Goal: Transaction & Acquisition: Purchase product/service

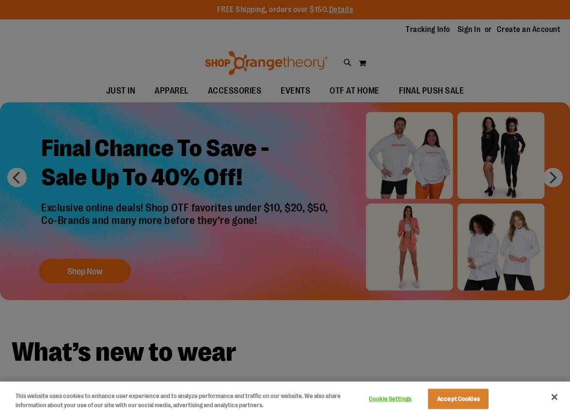
click at [73, 271] on div at bounding box center [285, 207] width 570 height 415
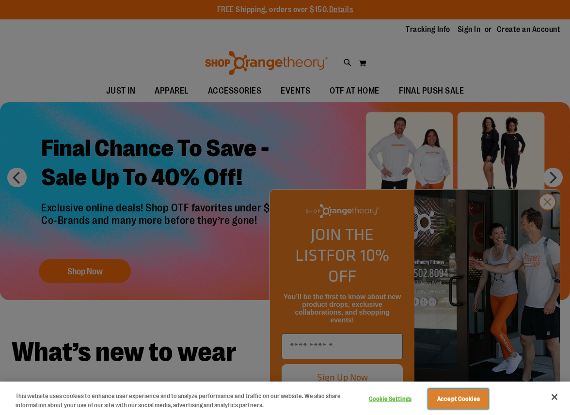
click at [466, 406] on button "Accept Cookies" at bounding box center [458, 399] width 61 height 20
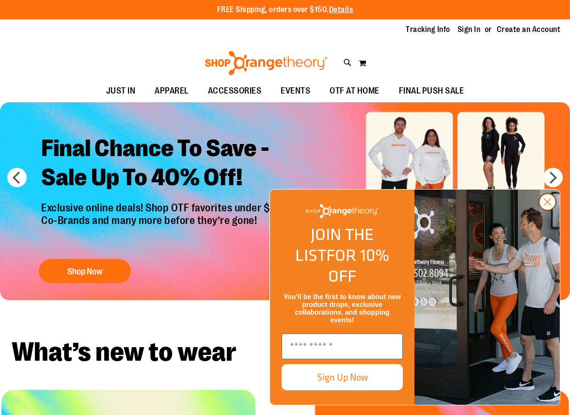
click at [545, 210] on circle "Close dialog" at bounding box center [548, 202] width 16 height 16
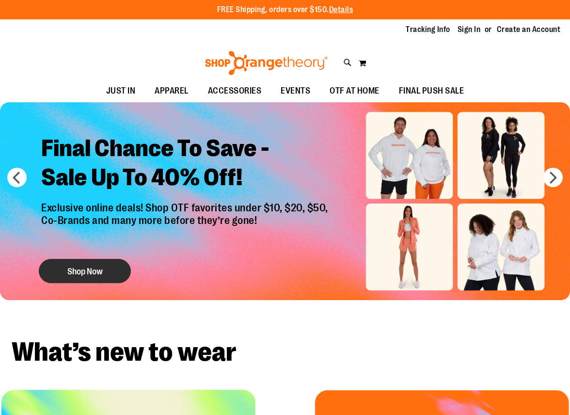
click at [97, 267] on button "Shop Now" at bounding box center [85, 271] width 92 height 24
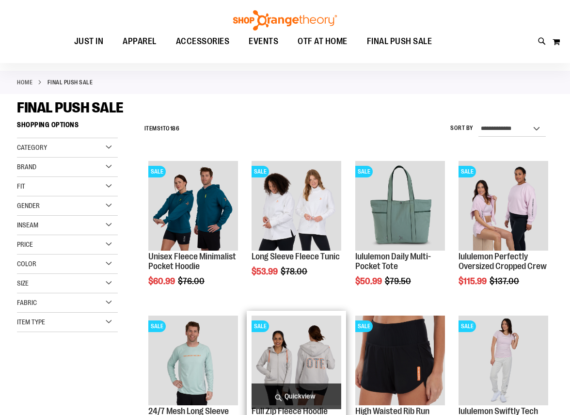
scroll to position [48, 0]
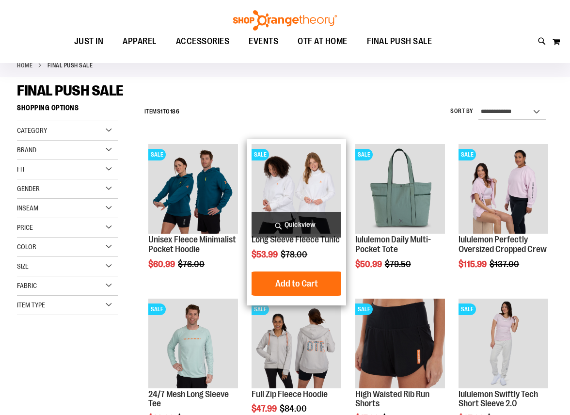
click at [290, 170] on img "product" at bounding box center [297, 189] width 90 height 90
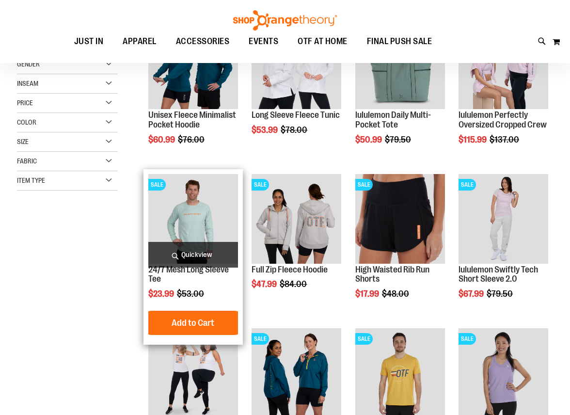
scroll to position [97, 0]
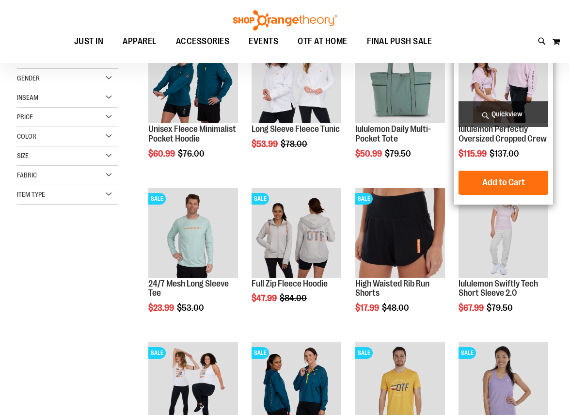
scroll to position [94, 0]
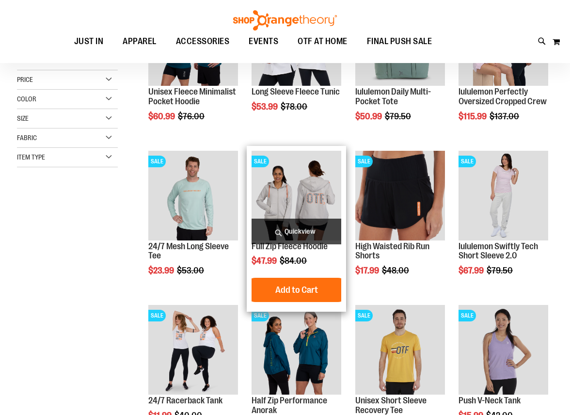
click at [300, 188] on img "product" at bounding box center [297, 196] width 90 height 90
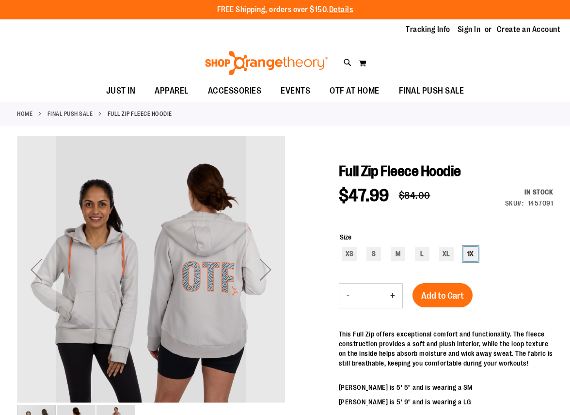
click at [474, 252] on div "1X" at bounding box center [471, 254] width 15 height 15
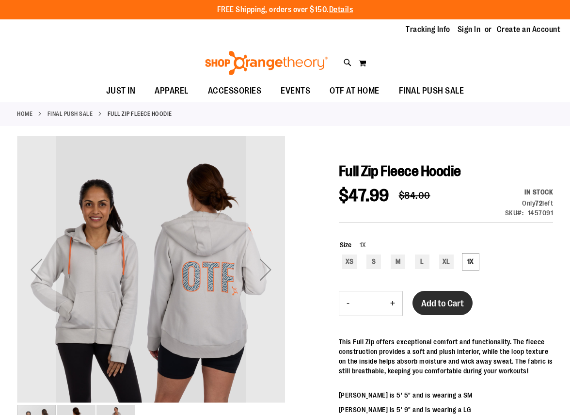
click at [431, 302] on span "Add to Cart" at bounding box center [442, 303] width 43 height 11
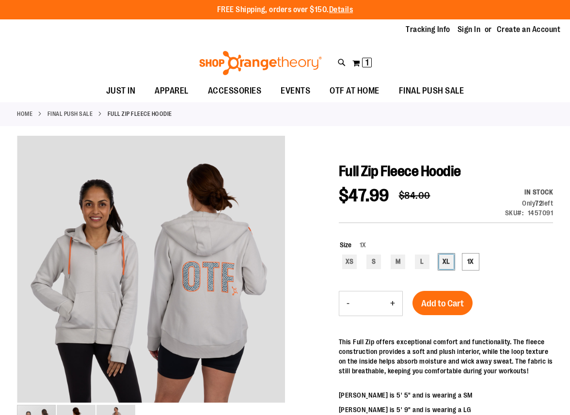
click at [446, 261] on div "XL" at bounding box center [446, 262] width 15 height 15
type input "***"
click at [425, 306] on span "Add to Cart" at bounding box center [442, 303] width 43 height 11
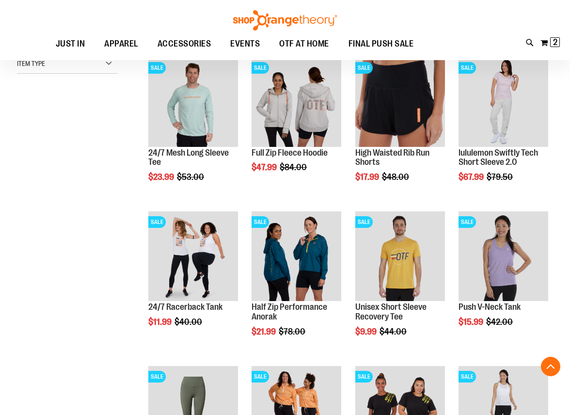
scroll to position [236, 0]
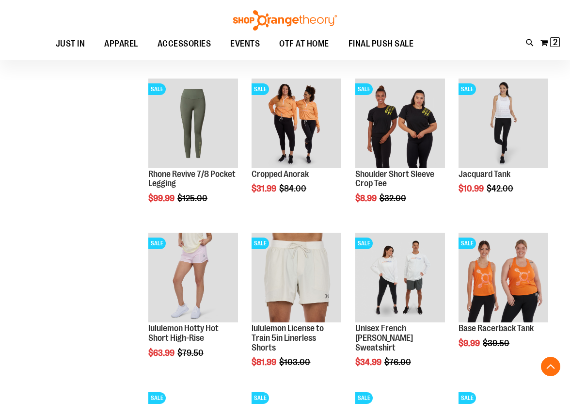
scroll to position [479, 0]
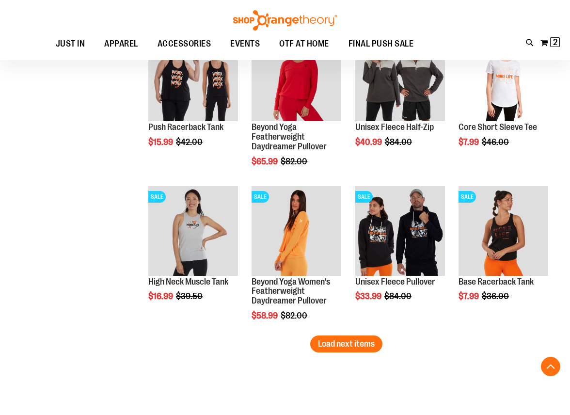
scroll to position [1158, 0]
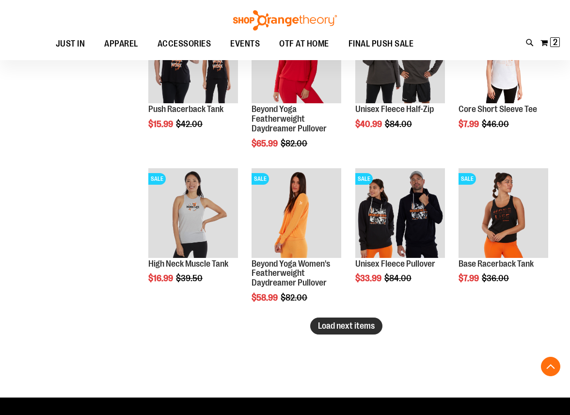
click at [330, 322] on span "Load next items" at bounding box center [346, 326] width 57 height 10
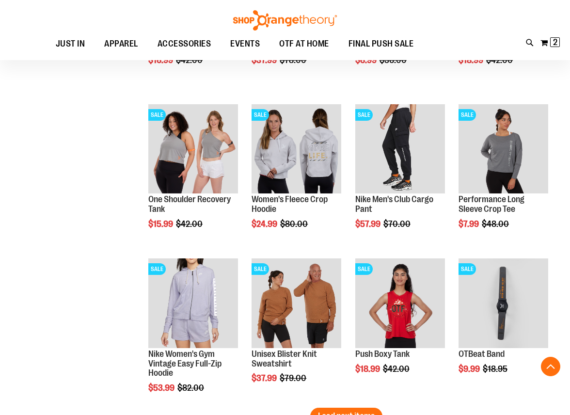
scroll to position [1546, 0]
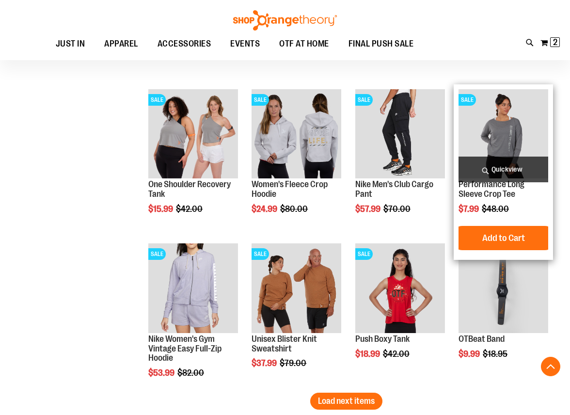
click at [504, 123] on img "product" at bounding box center [504, 134] width 90 height 90
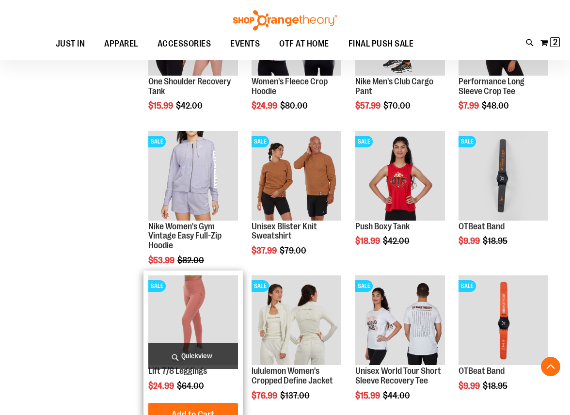
scroll to position [291, 0]
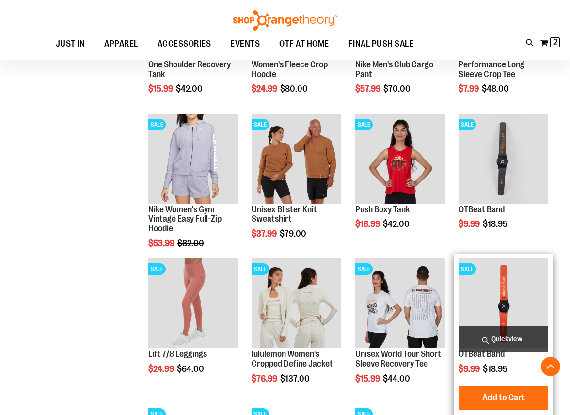
click at [501, 279] on img "product" at bounding box center [504, 303] width 90 height 90
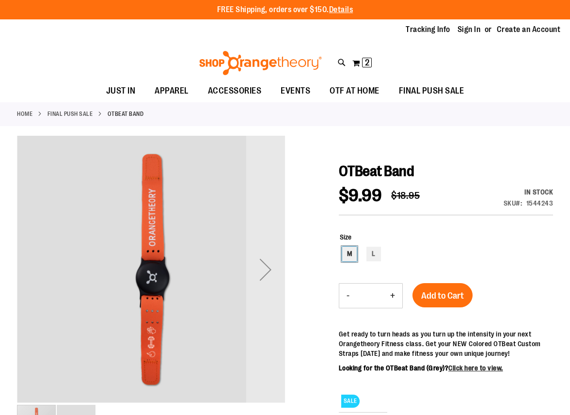
click at [346, 255] on div "M" at bounding box center [349, 254] width 15 height 15
type input "***"
click at [456, 303] on button "Add to Cart" at bounding box center [443, 295] width 60 height 24
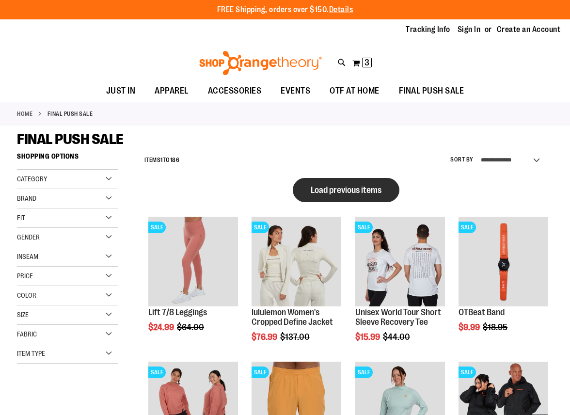
click at [343, 190] on span "Load previous items" at bounding box center [346, 190] width 71 height 10
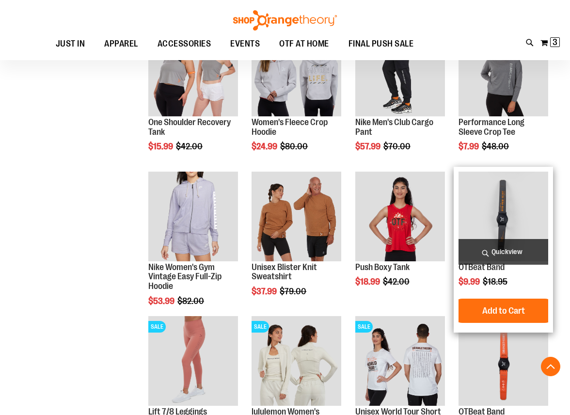
scroll to position [242, 0]
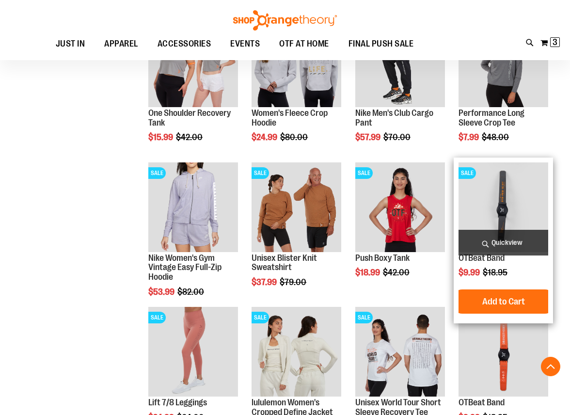
click at [495, 195] on img "product" at bounding box center [504, 207] width 90 height 90
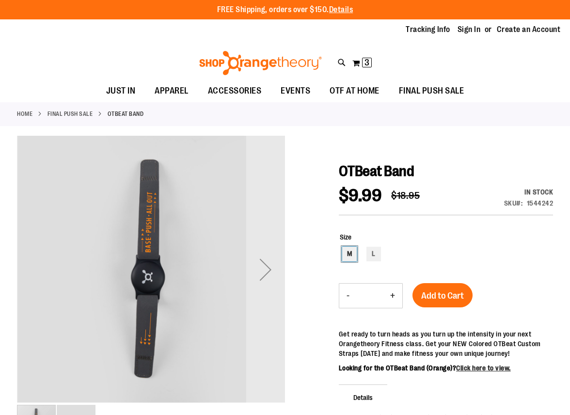
click at [352, 251] on div "M" at bounding box center [349, 254] width 15 height 15
type input "***"
click at [469, 295] on button "Add to Cart" at bounding box center [443, 295] width 60 height 24
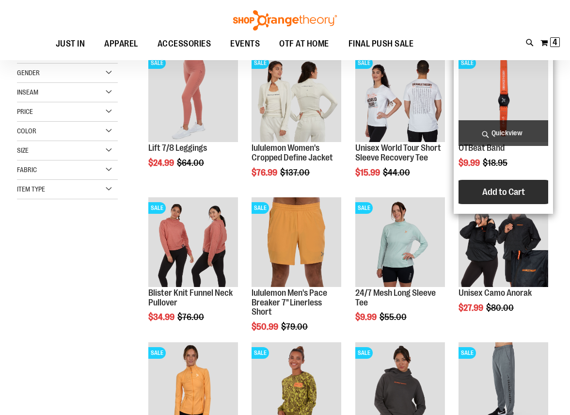
scroll to position [47, 0]
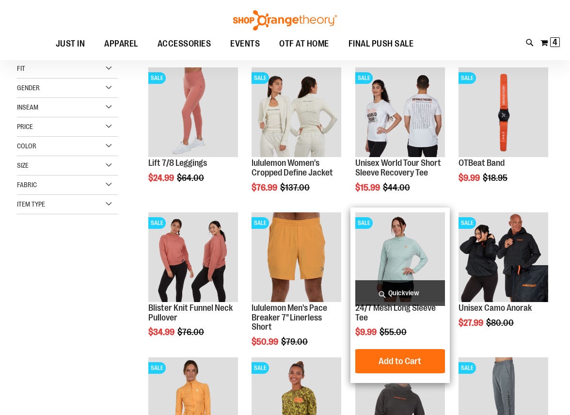
click at [401, 246] on img "product" at bounding box center [400, 257] width 90 height 90
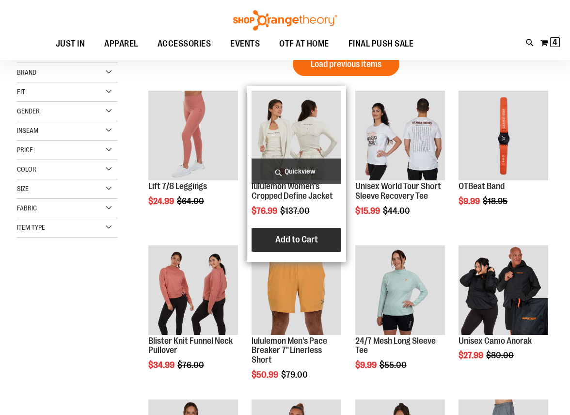
scroll to position [48, 0]
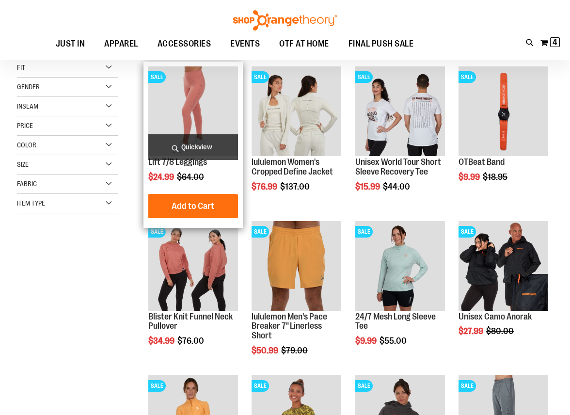
click at [187, 98] on img "product" at bounding box center [193, 111] width 90 height 90
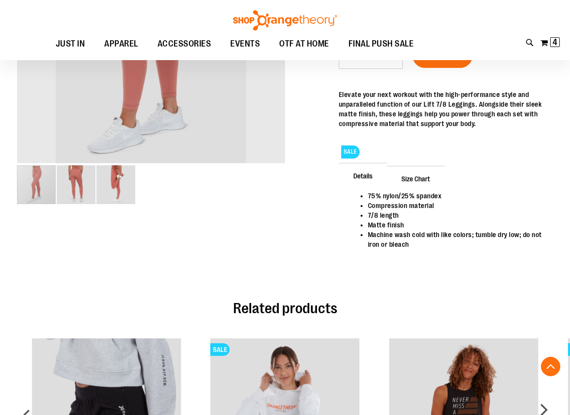
scroll to position [242, 0]
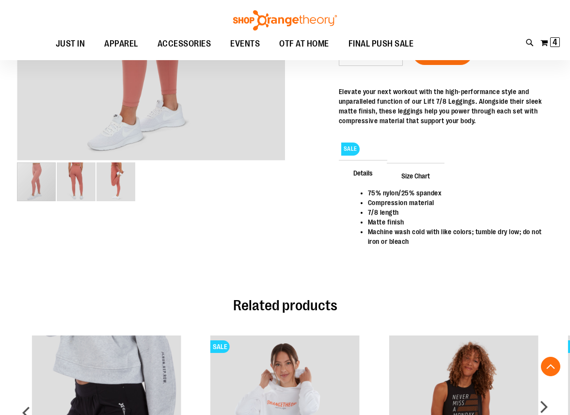
click at [425, 176] on span "Size Chart" at bounding box center [416, 175] width 58 height 25
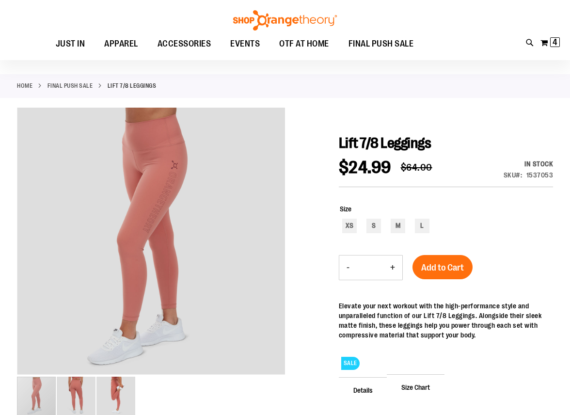
scroll to position [0, 0]
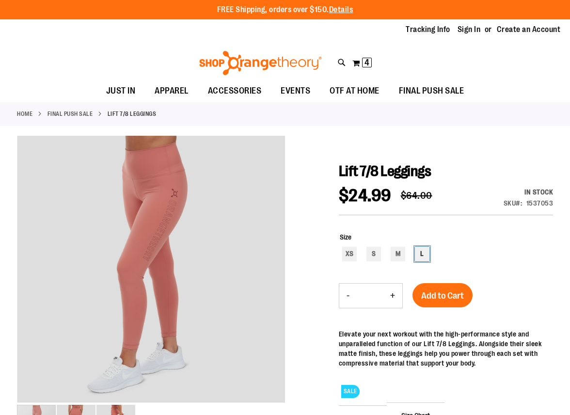
click at [421, 254] on div "L" at bounding box center [422, 254] width 15 height 15
type input "***"
click at [428, 290] on div "Lift 7/8 Leggings $24.99 Regular Price $64.00 In stock Only %1 left SKU 1537053…" at bounding box center [446, 414] width 214 height 505
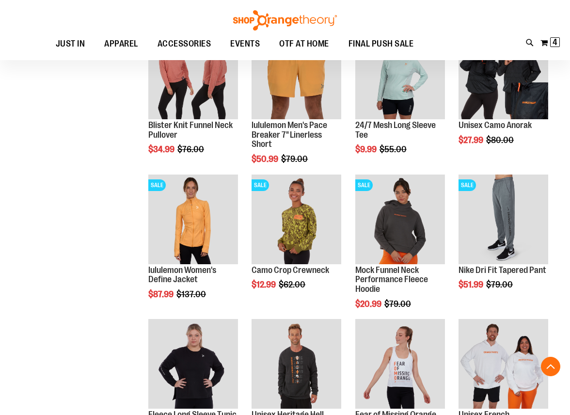
scroll to position [242, 0]
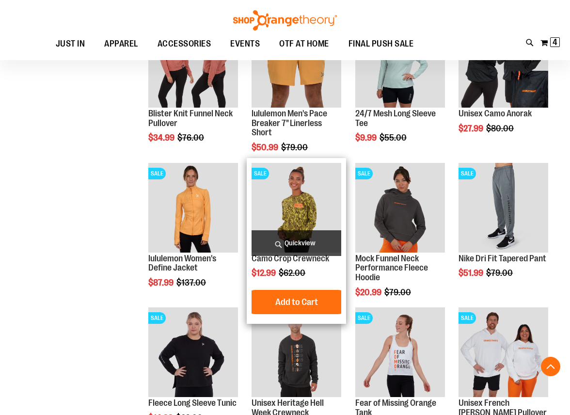
click at [284, 179] on img "product" at bounding box center [297, 208] width 90 height 90
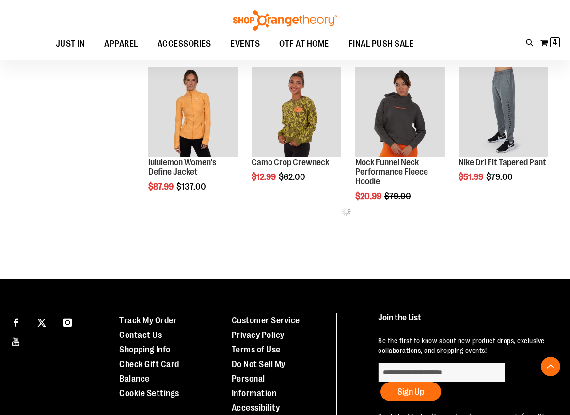
scroll to position [206, 0]
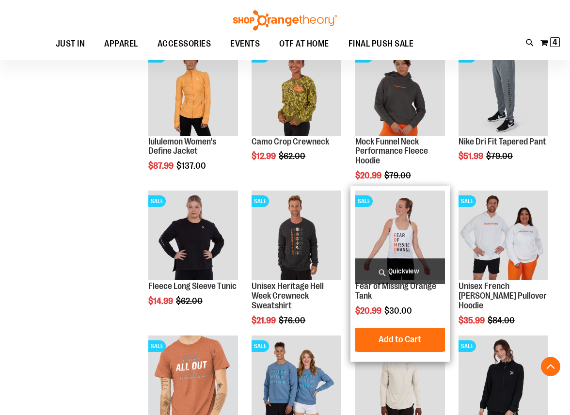
scroll to position [352, 0]
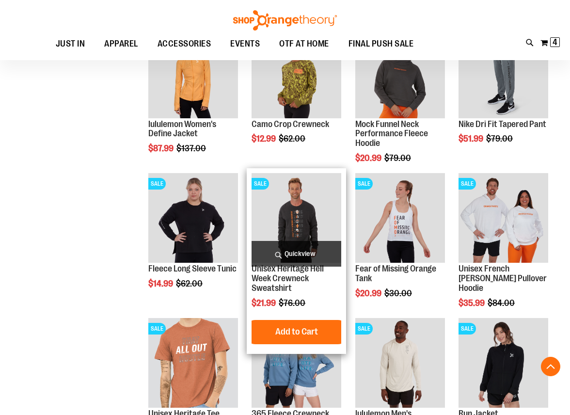
click at [295, 210] on img "product" at bounding box center [297, 218] width 90 height 90
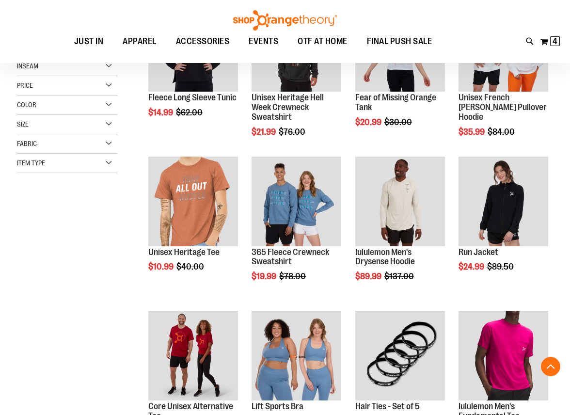
scroll to position [195, 0]
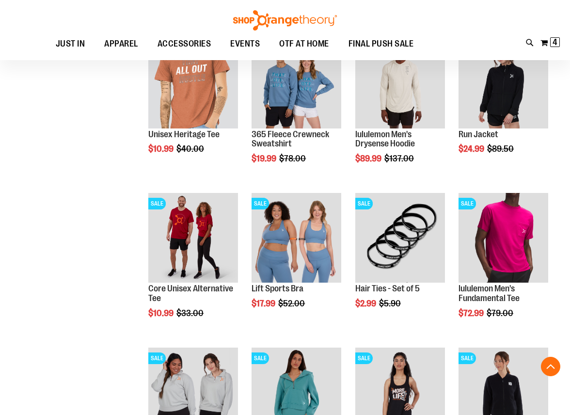
scroll to position [158, 0]
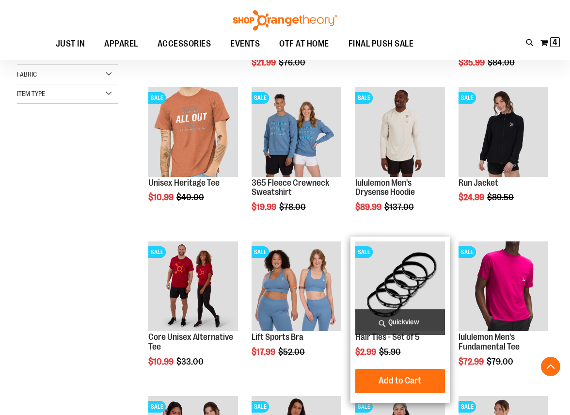
click at [419, 273] on img "product" at bounding box center [400, 287] width 90 height 90
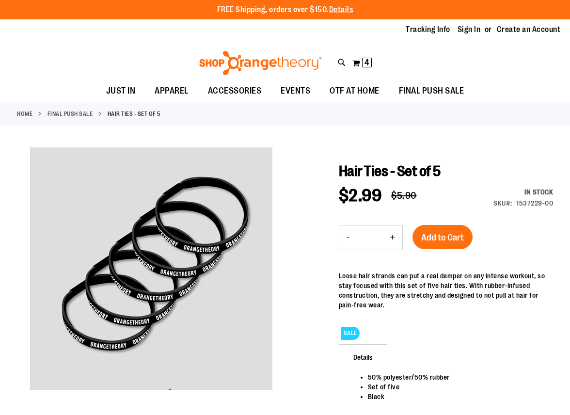
click at [389, 233] on button "+" at bounding box center [392, 238] width 19 height 24
type input "*"
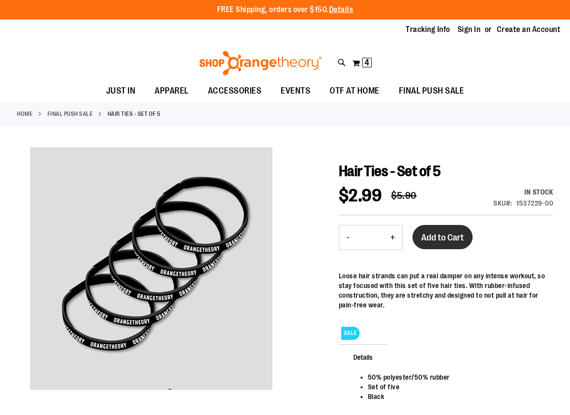
click at [439, 244] on button "Add to Cart" at bounding box center [443, 237] width 60 height 24
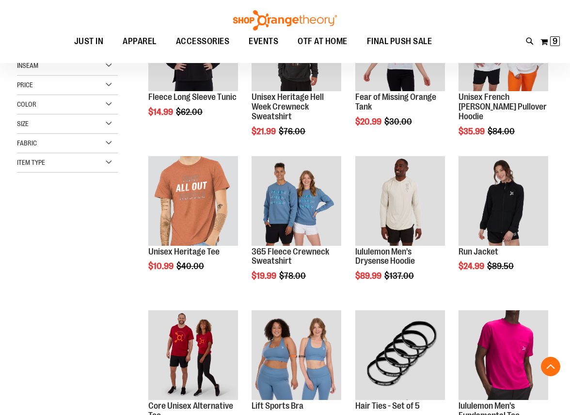
scroll to position [196, 0]
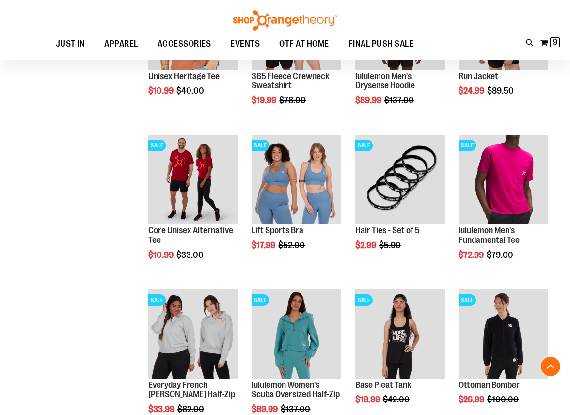
scroll to position [293, 0]
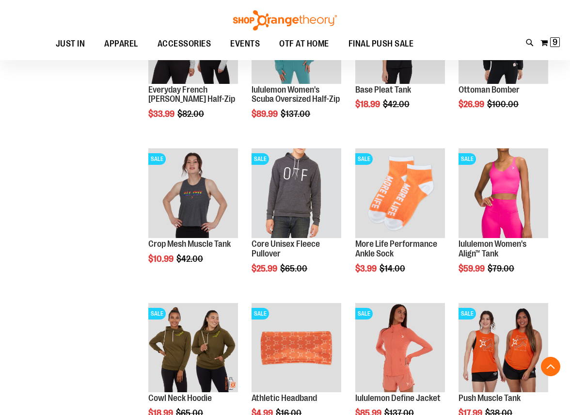
scroll to position [632, 0]
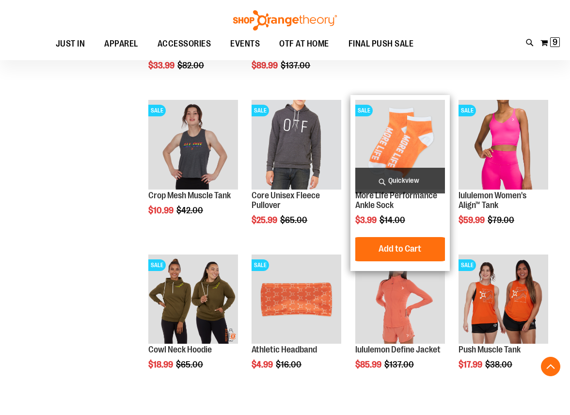
click at [426, 121] on img "product" at bounding box center [400, 145] width 90 height 90
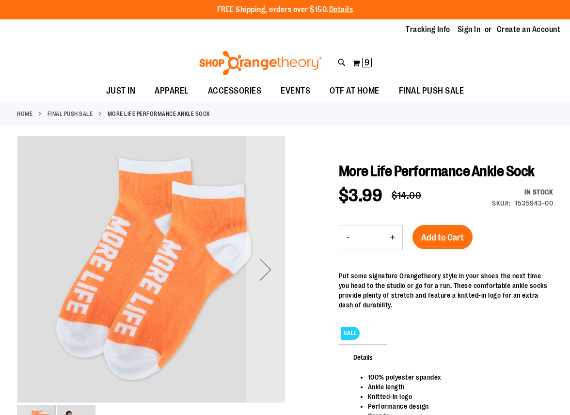
click at [392, 240] on button "+" at bounding box center [392, 238] width 19 height 24
type input "*"
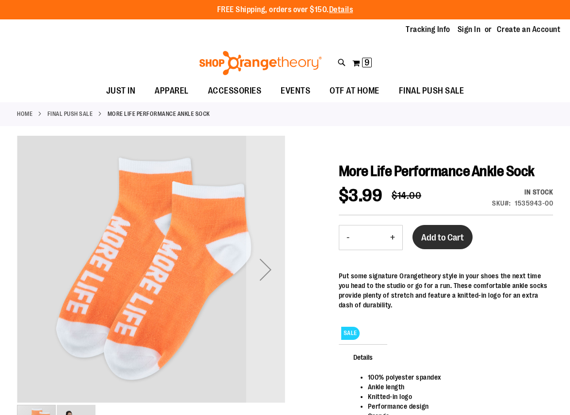
click at [424, 226] on button "Add to Cart" at bounding box center [443, 237] width 60 height 24
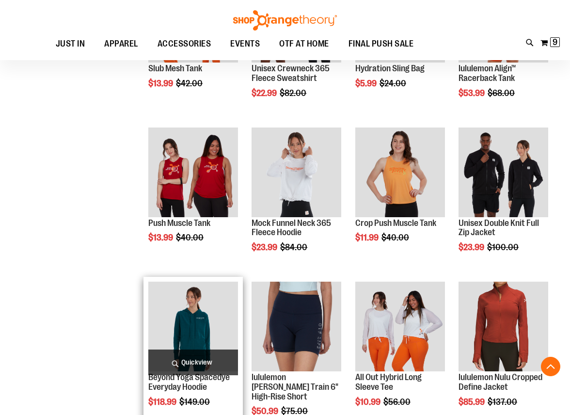
scroll to position [632, 0]
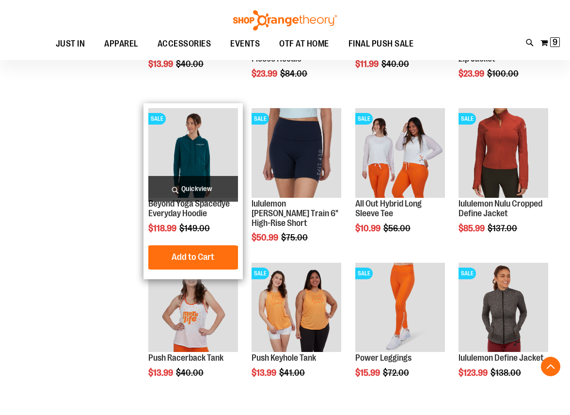
scroll to position [584, 0]
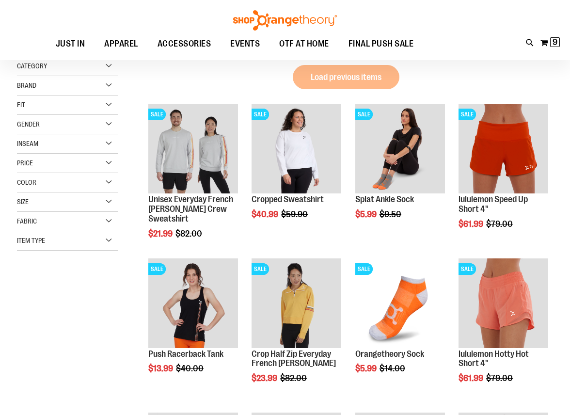
scroll to position [2, 0]
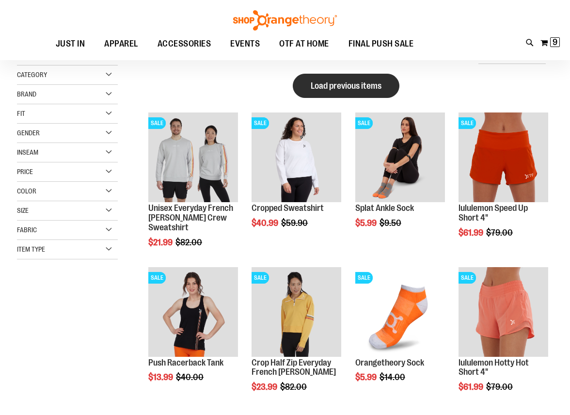
click at [329, 84] on span "Load previous items" at bounding box center [346, 86] width 71 height 10
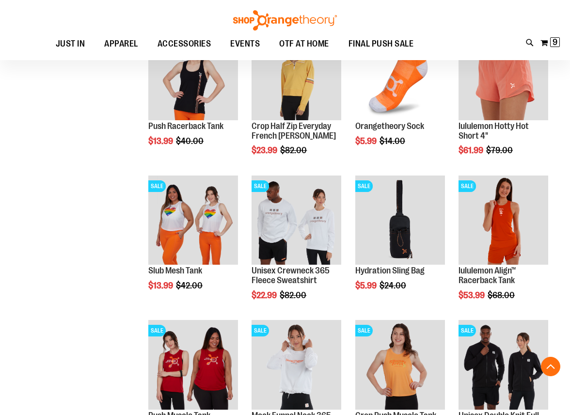
scroll to position [681, 0]
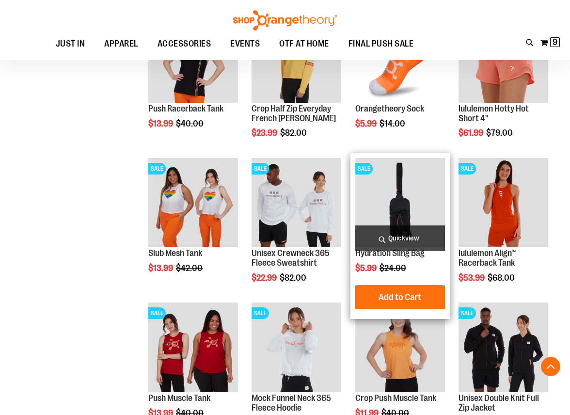
click at [398, 205] on img "product" at bounding box center [400, 203] width 90 height 90
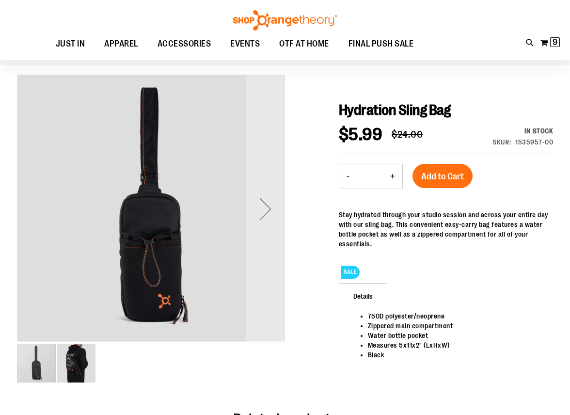
scroll to position [48, 0]
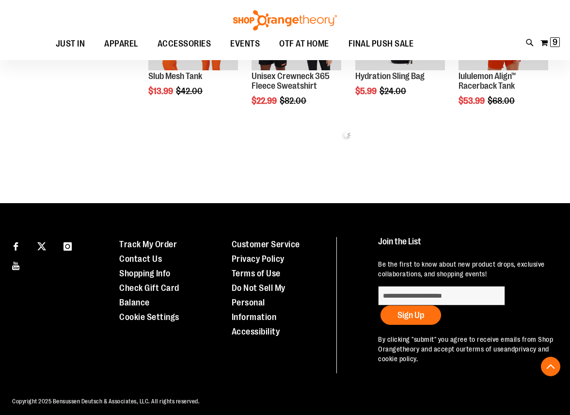
scroll to position [553, 0]
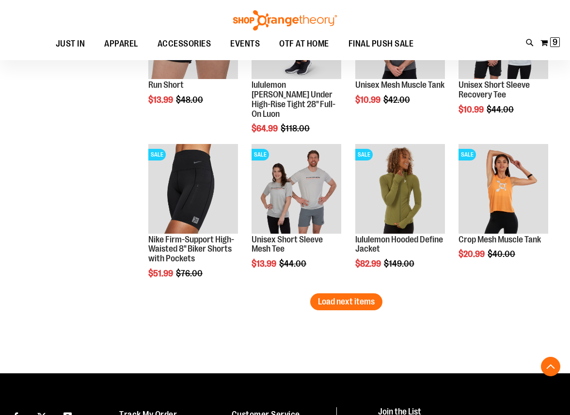
scroll to position [1329, 0]
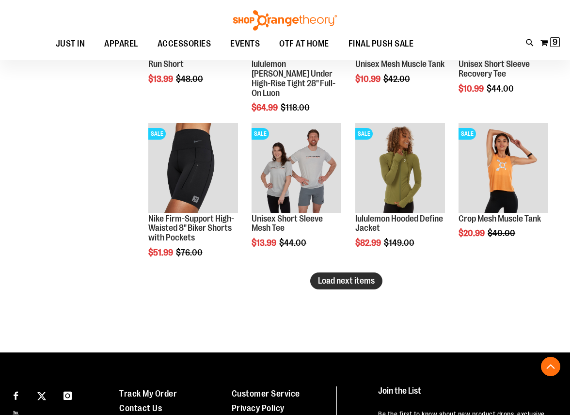
click at [349, 283] on span "Load next items" at bounding box center [346, 281] width 57 height 10
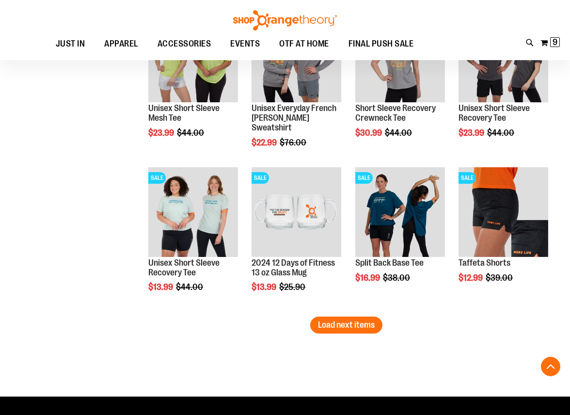
scroll to position [1765, 0]
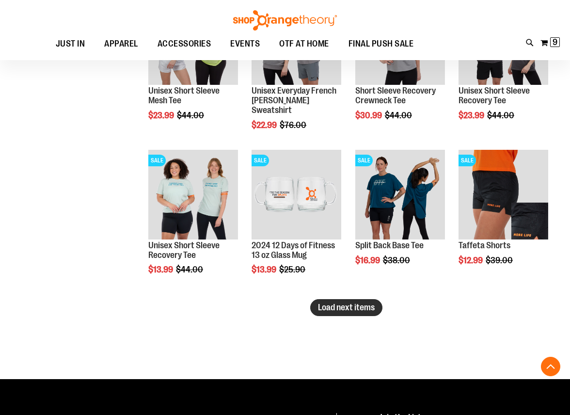
click at [329, 314] on button "Load next items" at bounding box center [346, 307] width 72 height 17
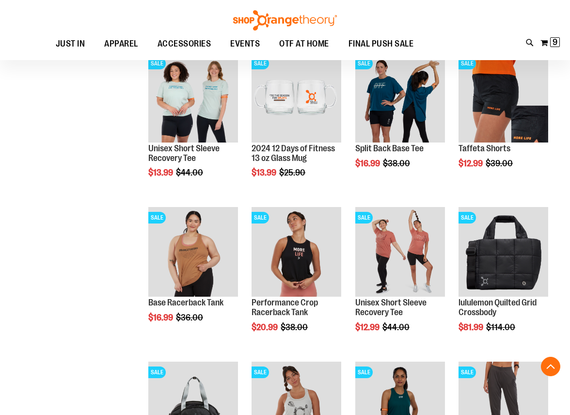
scroll to position [1911, 0]
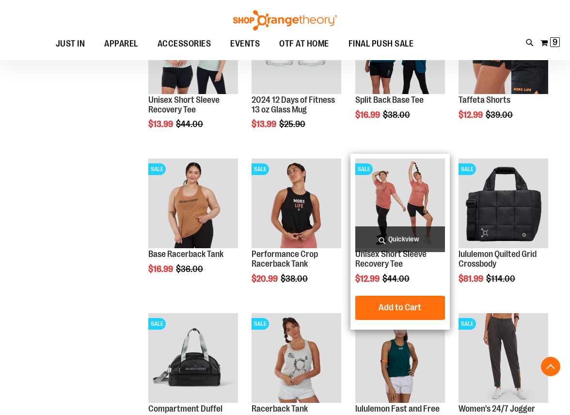
click at [391, 189] on img "product" at bounding box center [400, 204] width 90 height 90
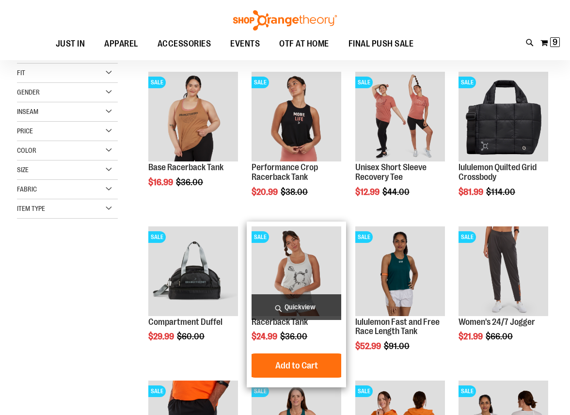
scroll to position [145, 0]
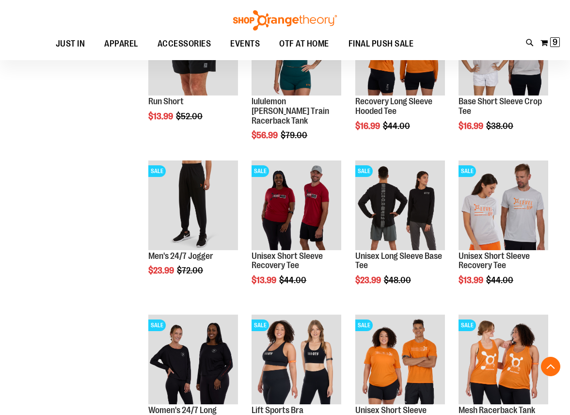
scroll to position [533, 0]
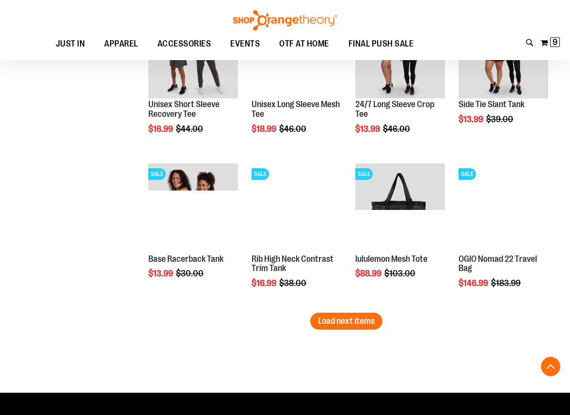
scroll to position [1309, 0]
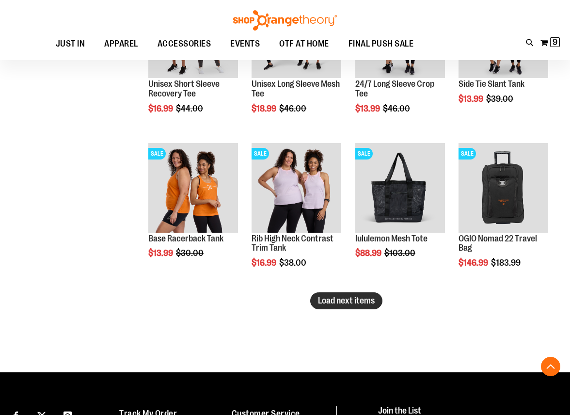
click at [360, 295] on button "Load next items" at bounding box center [346, 300] width 72 height 17
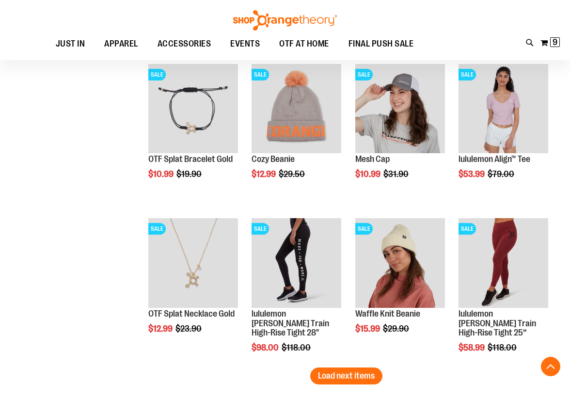
scroll to position [1745, 0]
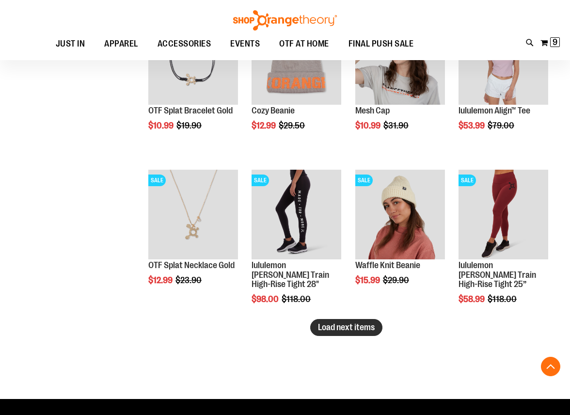
click at [330, 325] on span "Load next items" at bounding box center [346, 328] width 57 height 10
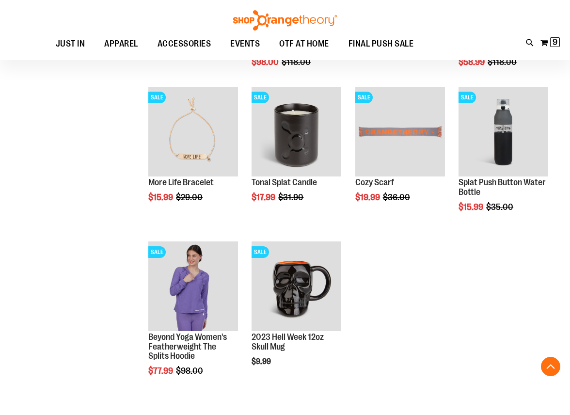
scroll to position [1988, 0]
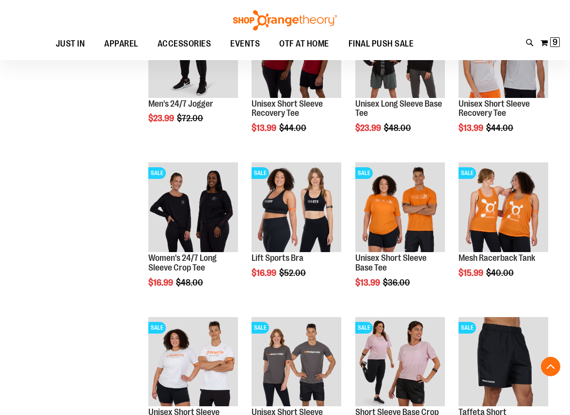
scroll to position [630, 0]
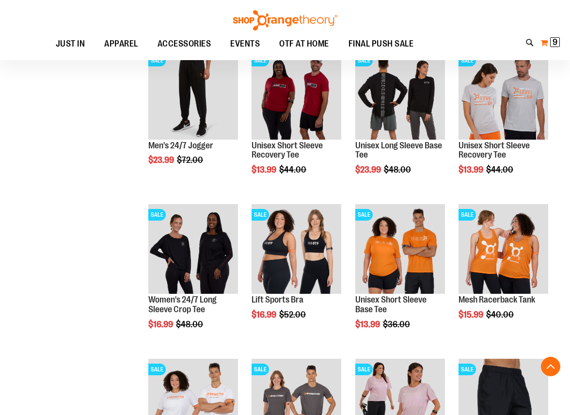
click at [555, 40] on span "9" at bounding box center [555, 42] width 5 height 10
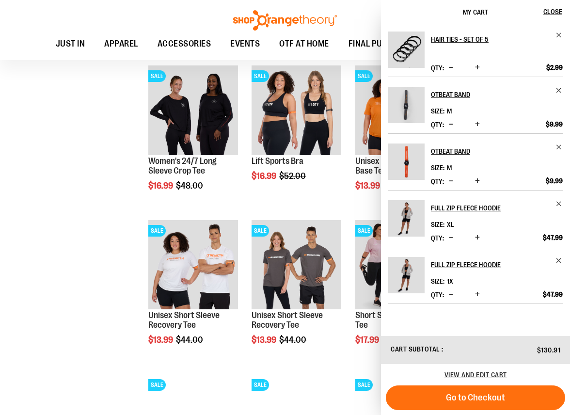
scroll to position [824, 0]
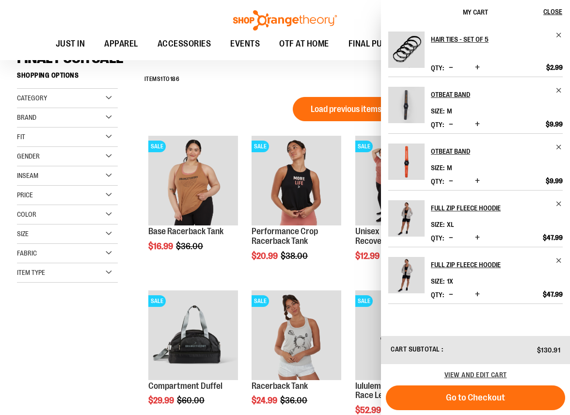
scroll to position [97, 0]
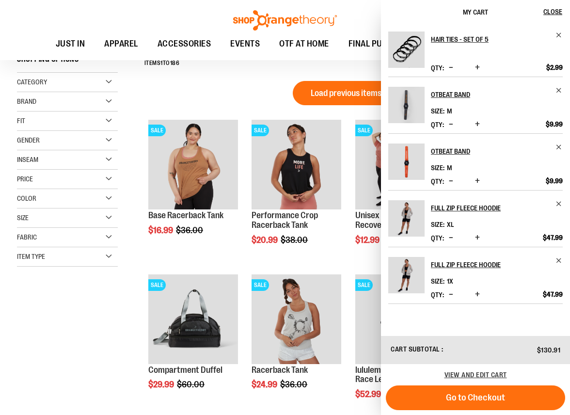
click at [499, 327] on div "Hair Ties - Set of 5 Qty * Update $2.99" at bounding box center [475, 179] width 189 height 311
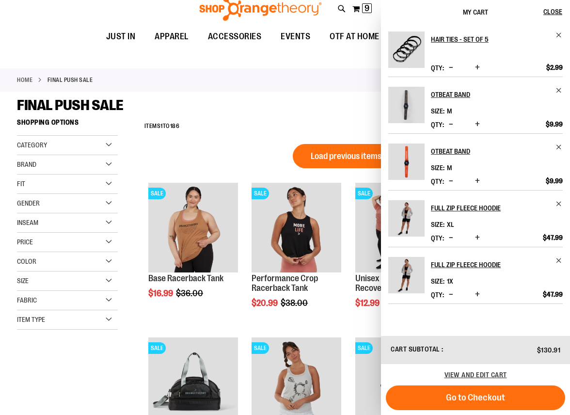
scroll to position [0, 0]
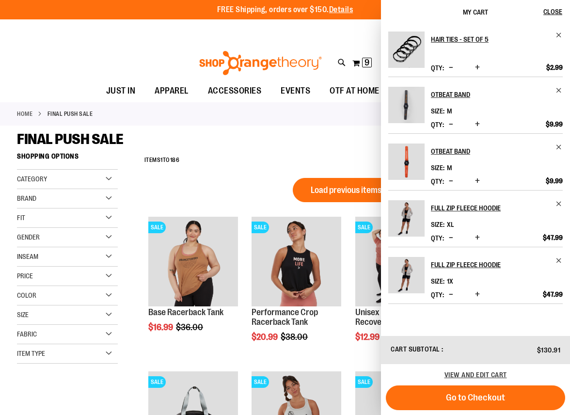
click at [471, 11] on span "My Cart" at bounding box center [475, 12] width 25 height 8
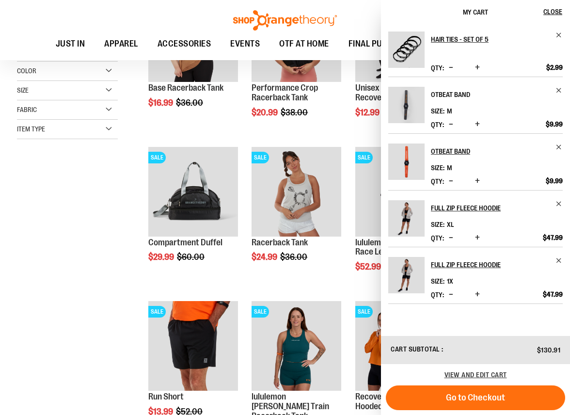
scroll to position [242, 0]
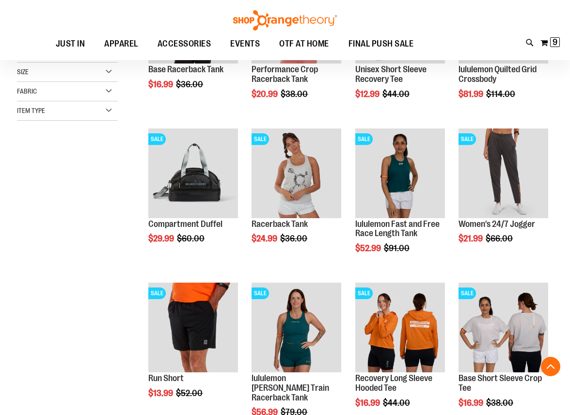
scroll to position [13, 0]
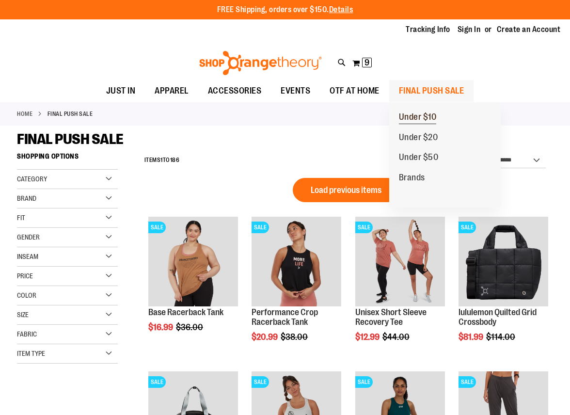
click at [423, 112] on span "Under $10" at bounding box center [418, 118] width 38 height 12
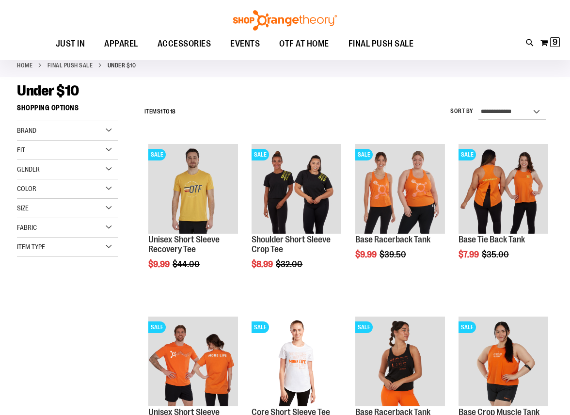
scroll to position [97, 0]
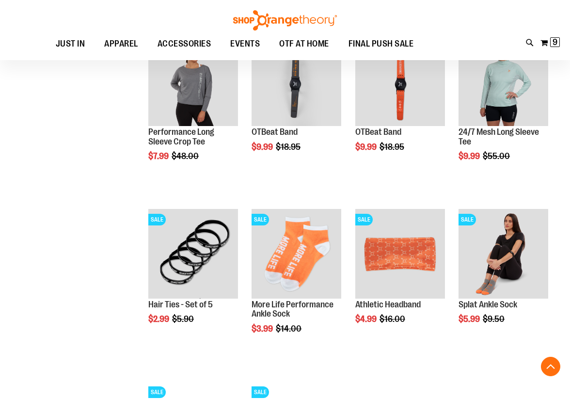
scroll to position [533, 0]
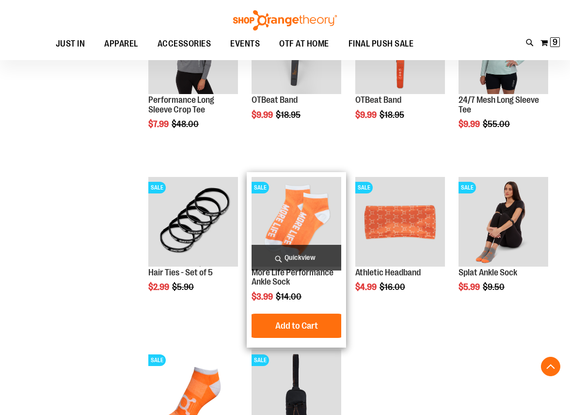
click at [277, 207] on img "product" at bounding box center [297, 222] width 90 height 90
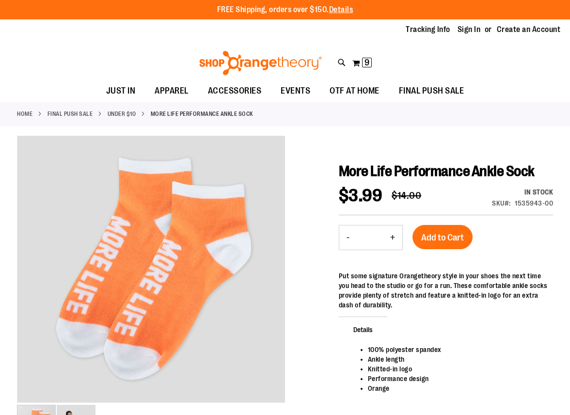
click at [392, 235] on button "+" at bounding box center [392, 238] width 19 height 24
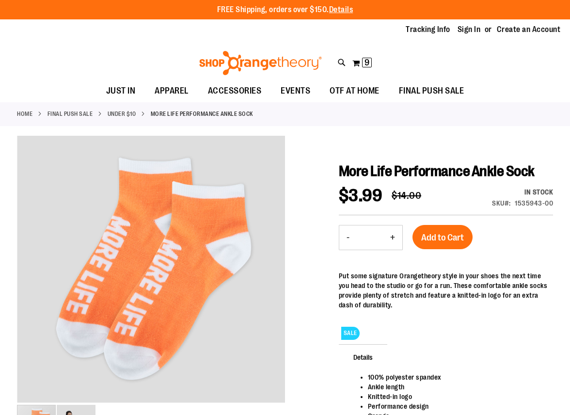
click at [392, 235] on button "+" at bounding box center [392, 238] width 19 height 24
type input "*"
click at [447, 237] on span "Add to Cart" at bounding box center [442, 237] width 43 height 11
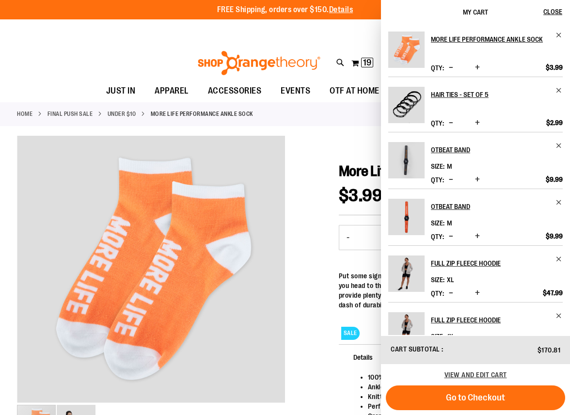
click at [448, 68] on button "Decrease product quantity" at bounding box center [451, 68] width 9 height 10
click at [449, 67] on span "Decrease product quantity" at bounding box center [451, 68] width 4 height 10
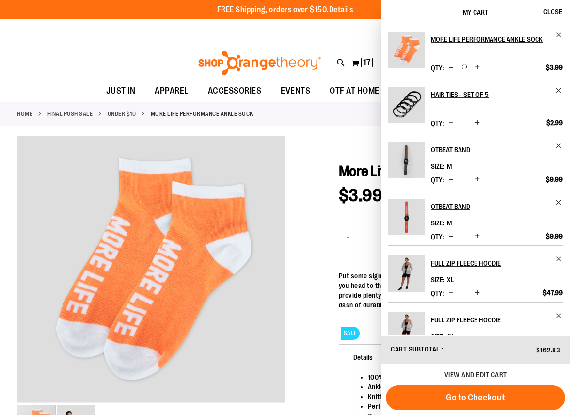
click at [449, 67] on span "Decrease product quantity" at bounding box center [451, 68] width 4 height 10
click at [452, 63] on span "Decrease product quantity" at bounding box center [451, 68] width 4 height 10
click at [451, 178] on span "Decrease product quantity" at bounding box center [451, 180] width 4 height 10
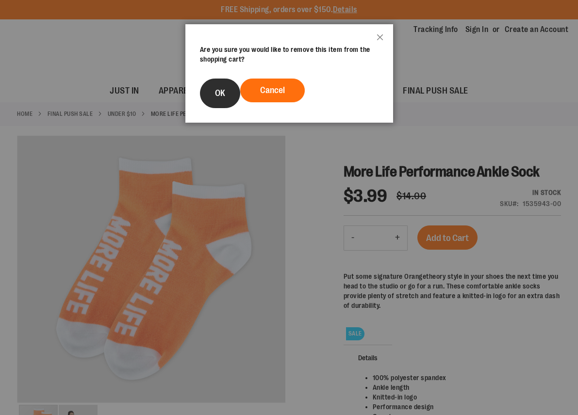
click at [219, 87] on button "OK" at bounding box center [220, 94] width 40 height 30
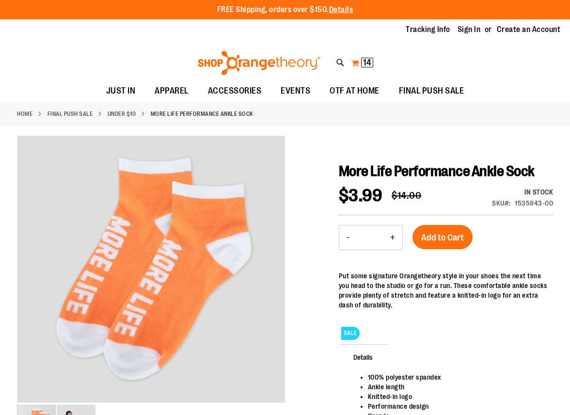
click at [368, 62] on span "14" at bounding box center [367, 63] width 8 height 10
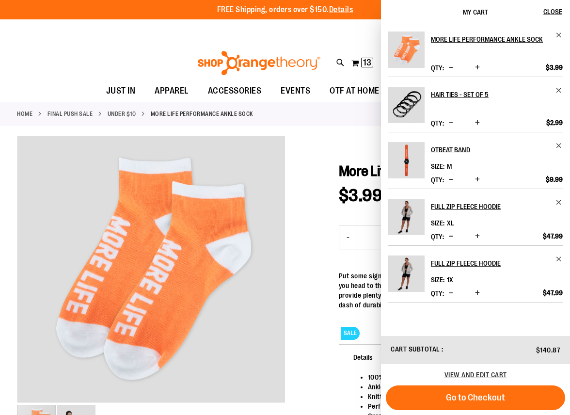
click at [408, 154] on img "Product" at bounding box center [406, 160] width 36 height 36
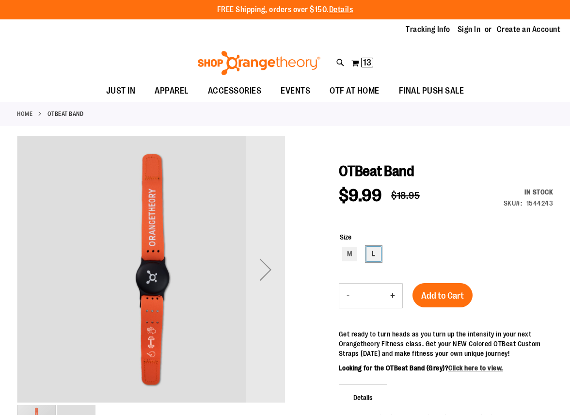
click at [379, 251] on div "L" at bounding box center [374, 254] width 15 height 15
type input "***"
click at [450, 297] on span "Add to Cart" at bounding box center [442, 296] width 43 height 11
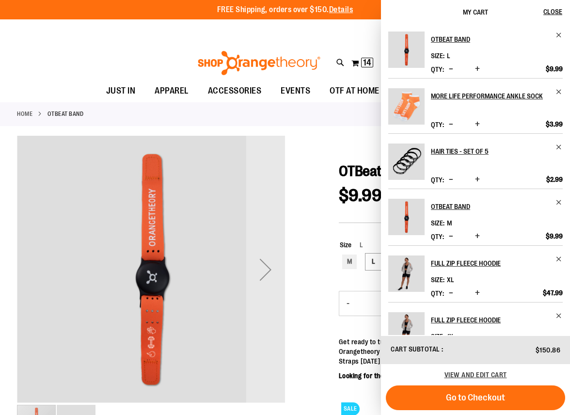
click at [254, 23] on div "Tracking Info Sign In Return to Procurement Create an Account" at bounding box center [285, 29] width 570 height 21
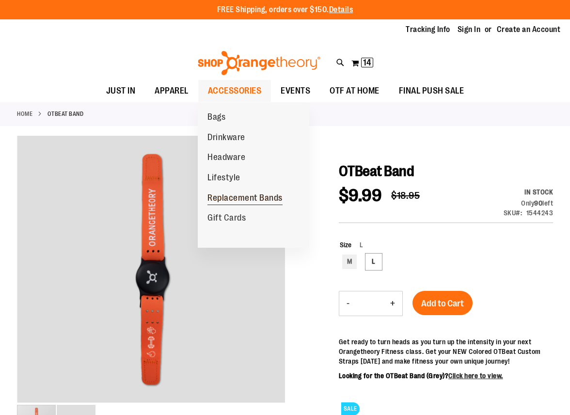
click at [236, 196] on span "Replacement Bands" at bounding box center [245, 199] width 75 height 12
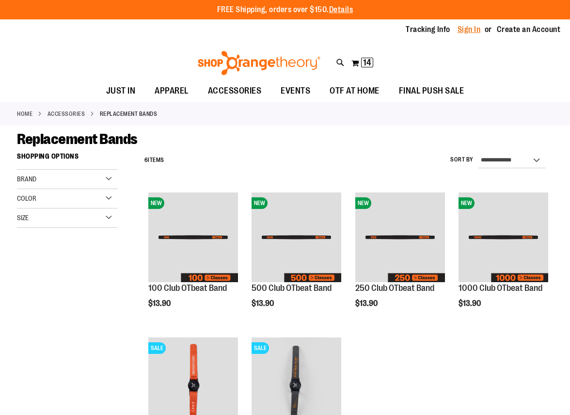
click at [471, 31] on link "Sign In" at bounding box center [469, 29] width 23 height 11
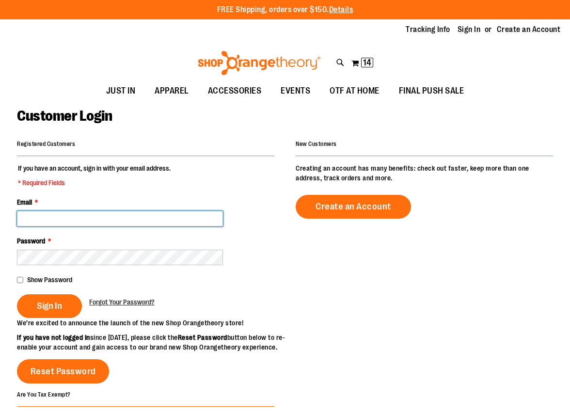
click at [82, 213] on input "Email *" at bounding box center [120, 219] width 206 height 16
click at [77, 231] on fieldset "If you have an account, sign in with your email address. * Required Fields Emai…" at bounding box center [146, 240] width 258 height 155
click at [78, 230] on fieldset "If you have an account, sign in with your email address. * Required Fields Emai…" at bounding box center [146, 240] width 258 height 155
click at [81, 209] on div "Email *" at bounding box center [146, 211] width 258 height 29
click at [81, 216] on input "Email *" at bounding box center [120, 219] width 206 height 16
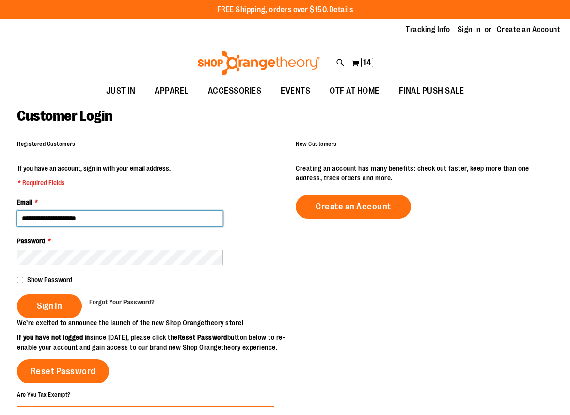
type input "**********"
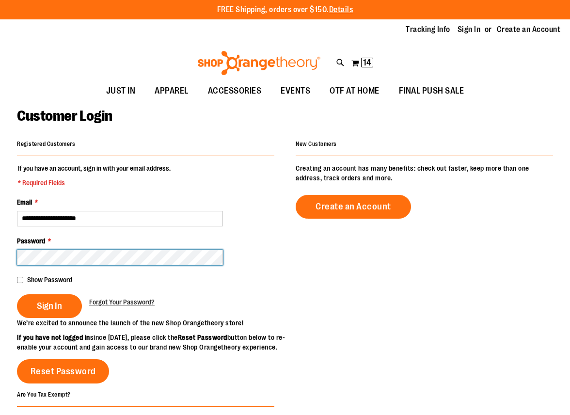
click at [17, 294] on button "Sign In" at bounding box center [49, 306] width 65 height 24
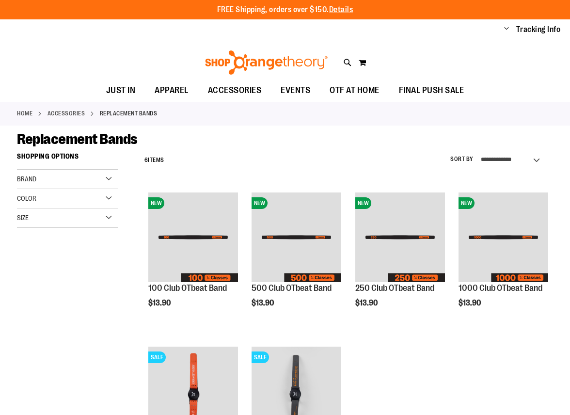
type input "**********"
click at [509, 31] on span "Change" at bounding box center [506, 29] width 5 height 9
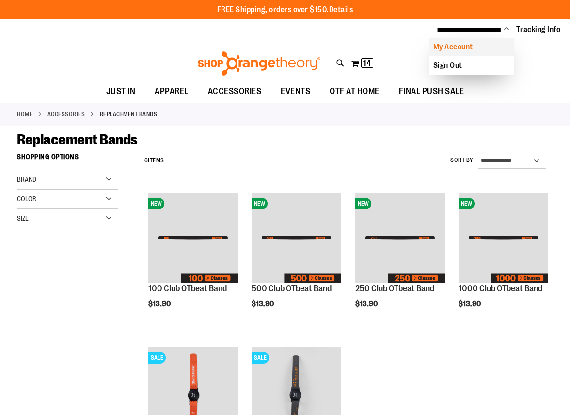
click at [465, 41] on link "My Account" at bounding box center [472, 47] width 85 height 18
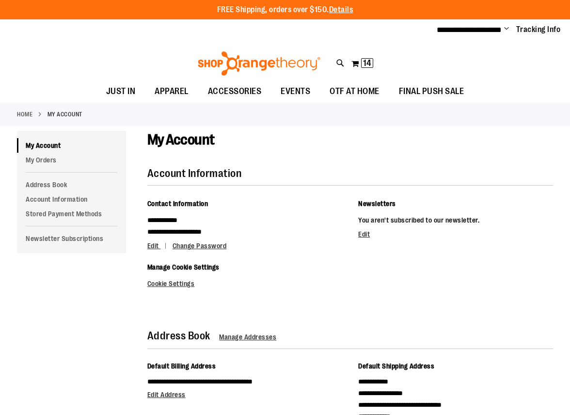
type input "**********"
click at [31, 115] on link "Home" at bounding box center [25, 114] width 16 height 9
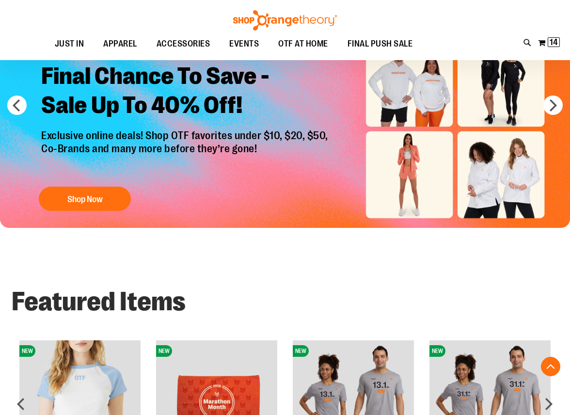
scroll to position [291, 0]
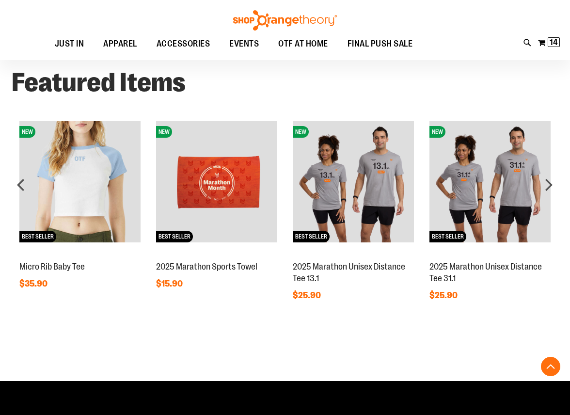
type input "**********"
click at [204, 163] on img at bounding box center [216, 181] width 121 height 121
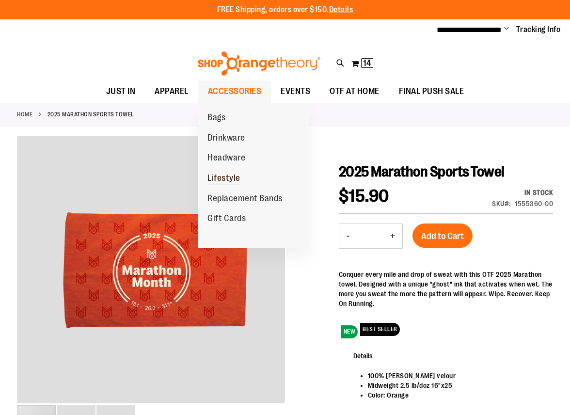
type input "**********"
click at [234, 173] on span "Lifestyle" at bounding box center [224, 179] width 33 height 12
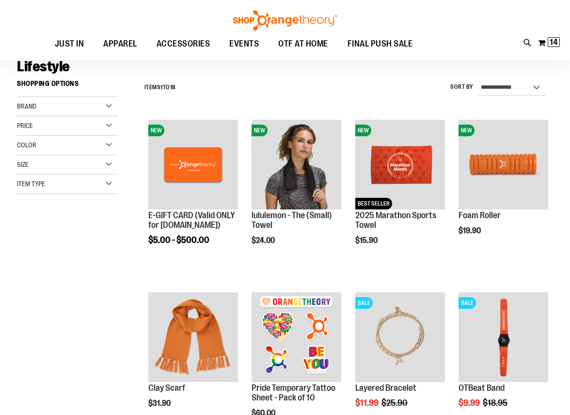
scroll to position [97, 0]
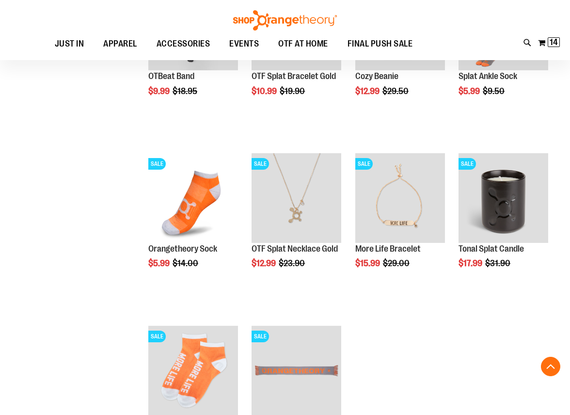
scroll to position [581, 0]
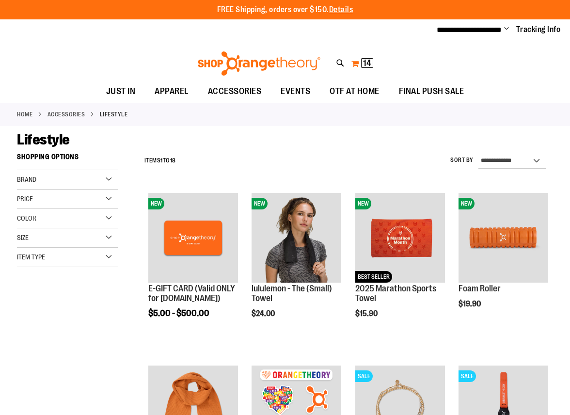
type input "**********"
click at [362, 60] on span "14 14 items" at bounding box center [367, 63] width 12 height 10
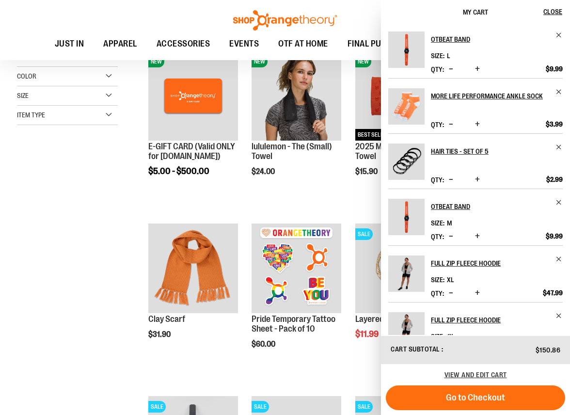
scroll to position [145, 0]
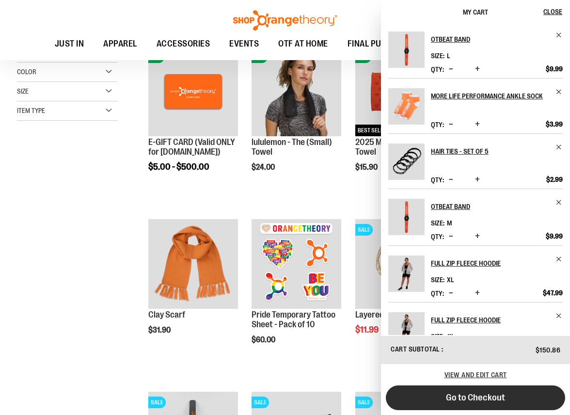
click at [450, 391] on button "Go to Checkout" at bounding box center [475, 398] width 179 height 25
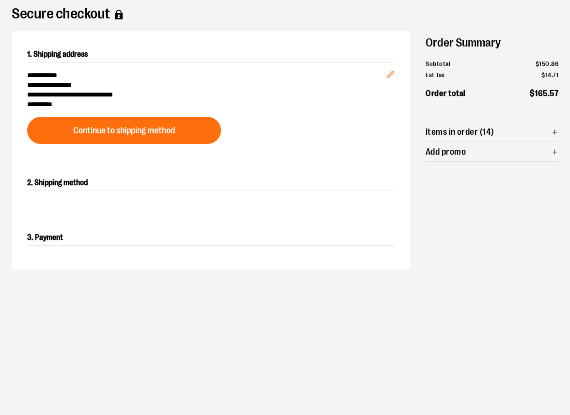
scroll to position [97, 0]
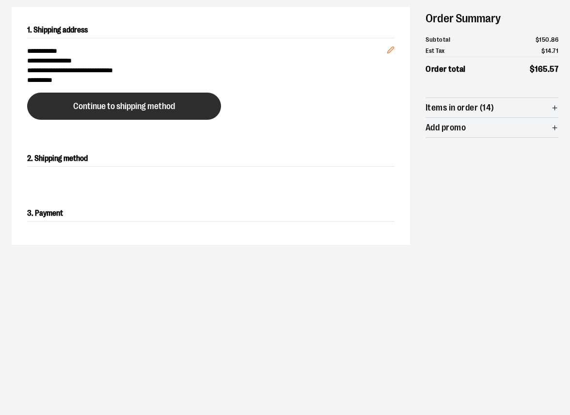
click at [190, 108] on button "Continue to shipping method" at bounding box center [124, 106] width 194 height 27
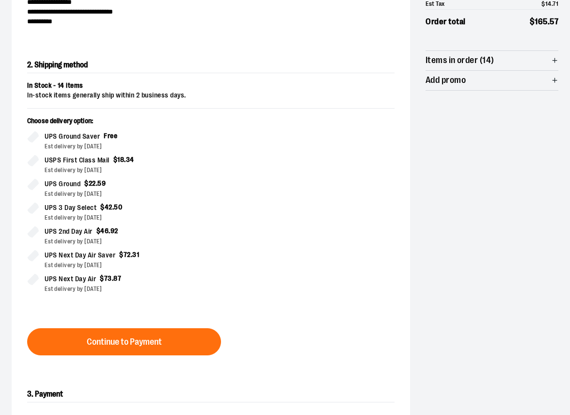
scroll to position [0, 0]
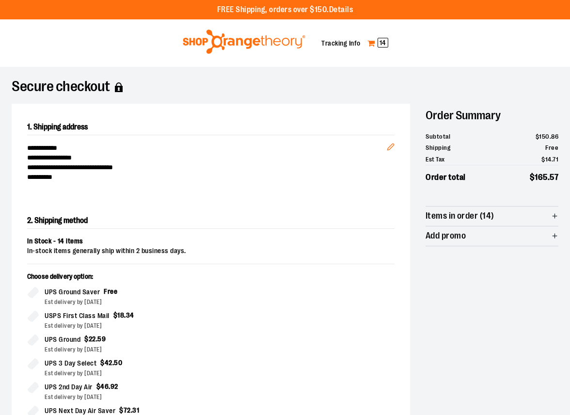
click at [374, 42] on link "My Cart 14" at bounding box center [378, 43] width 22 height 16
